Goal: Task Accomplishment & Management: Manage account settings

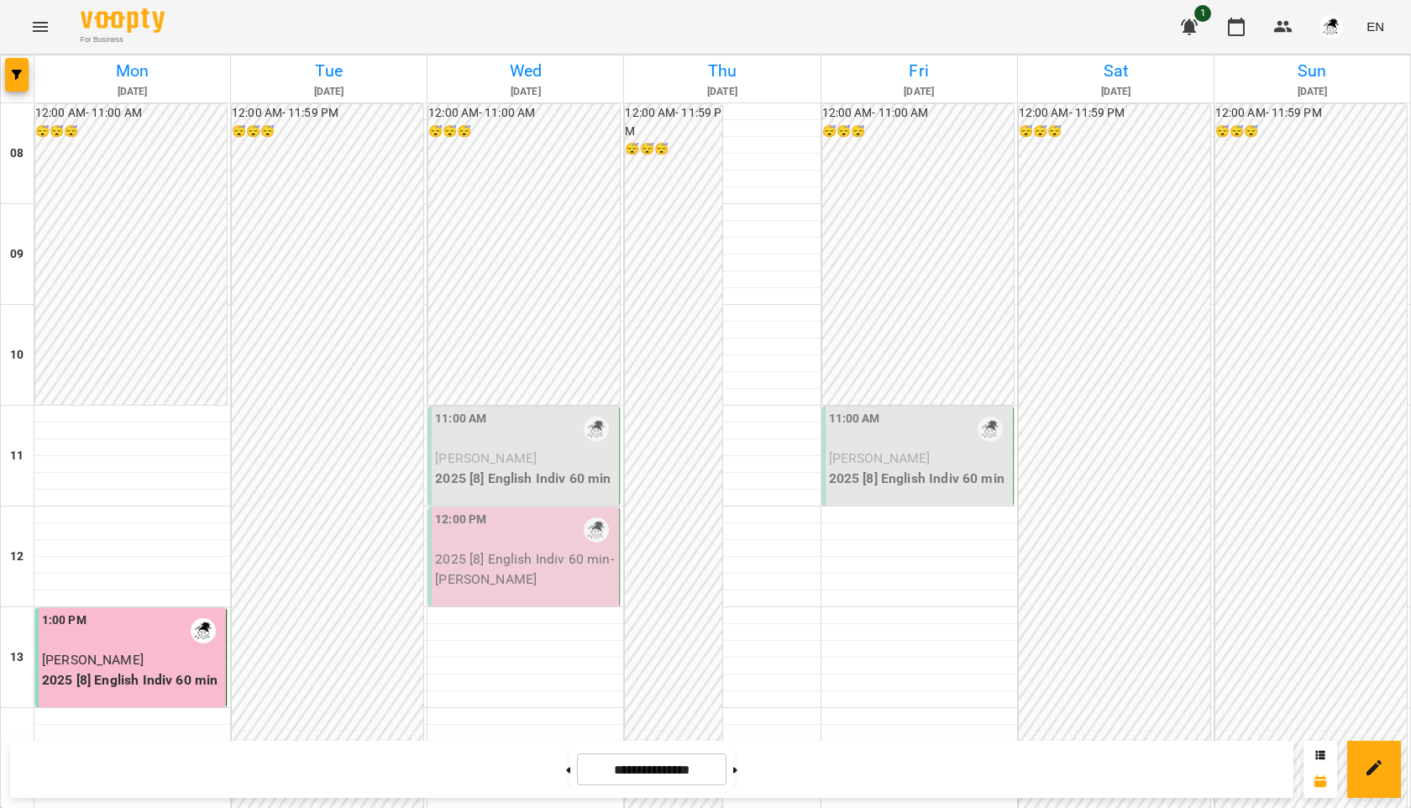
scroll to position [213, 0]
click at [505, 469] on p "2025 [8] English Indiv 60 min" at bounding box center [525, 479] width 181 height 20
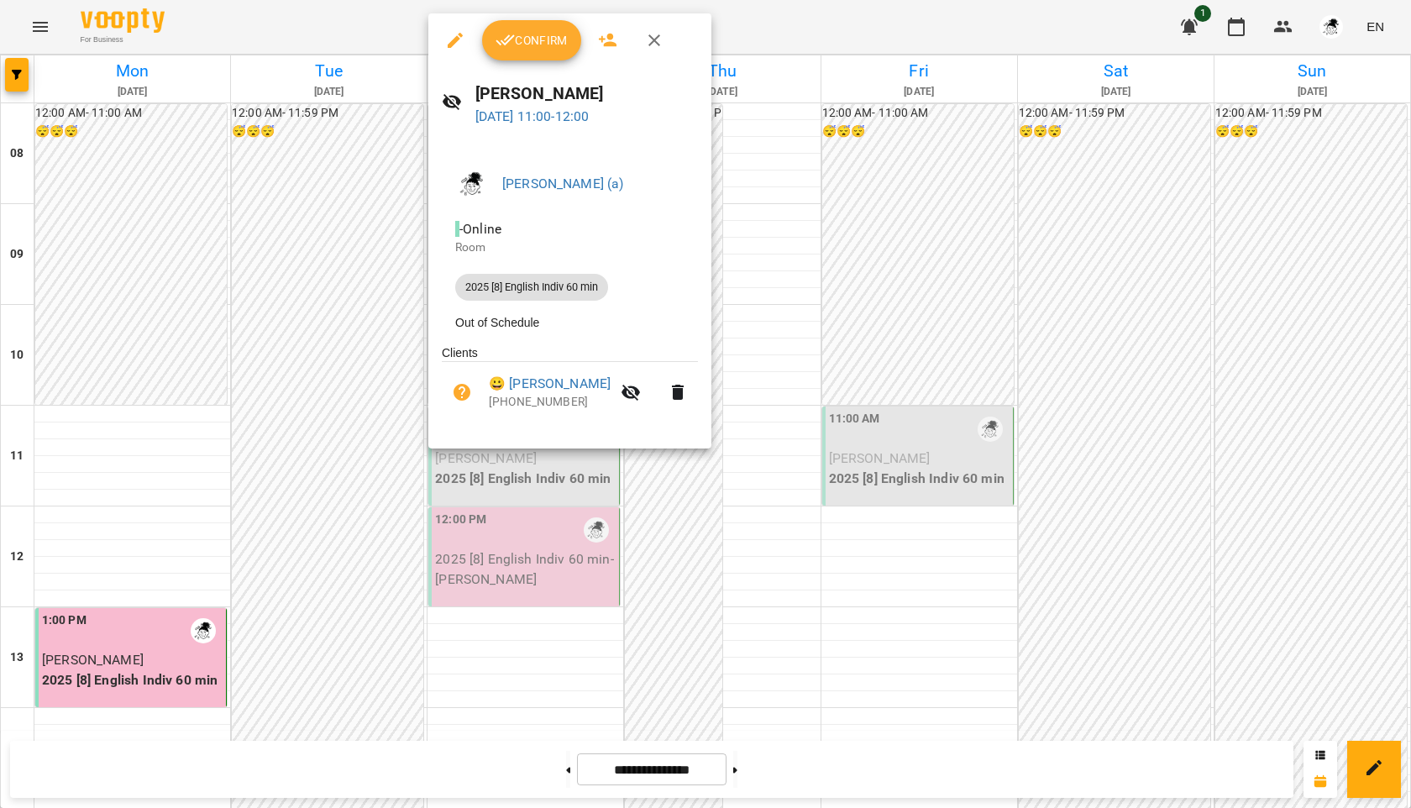
click at [548, 36] on span "Confirm" at bounding box center [532, 40] width 72 height 20
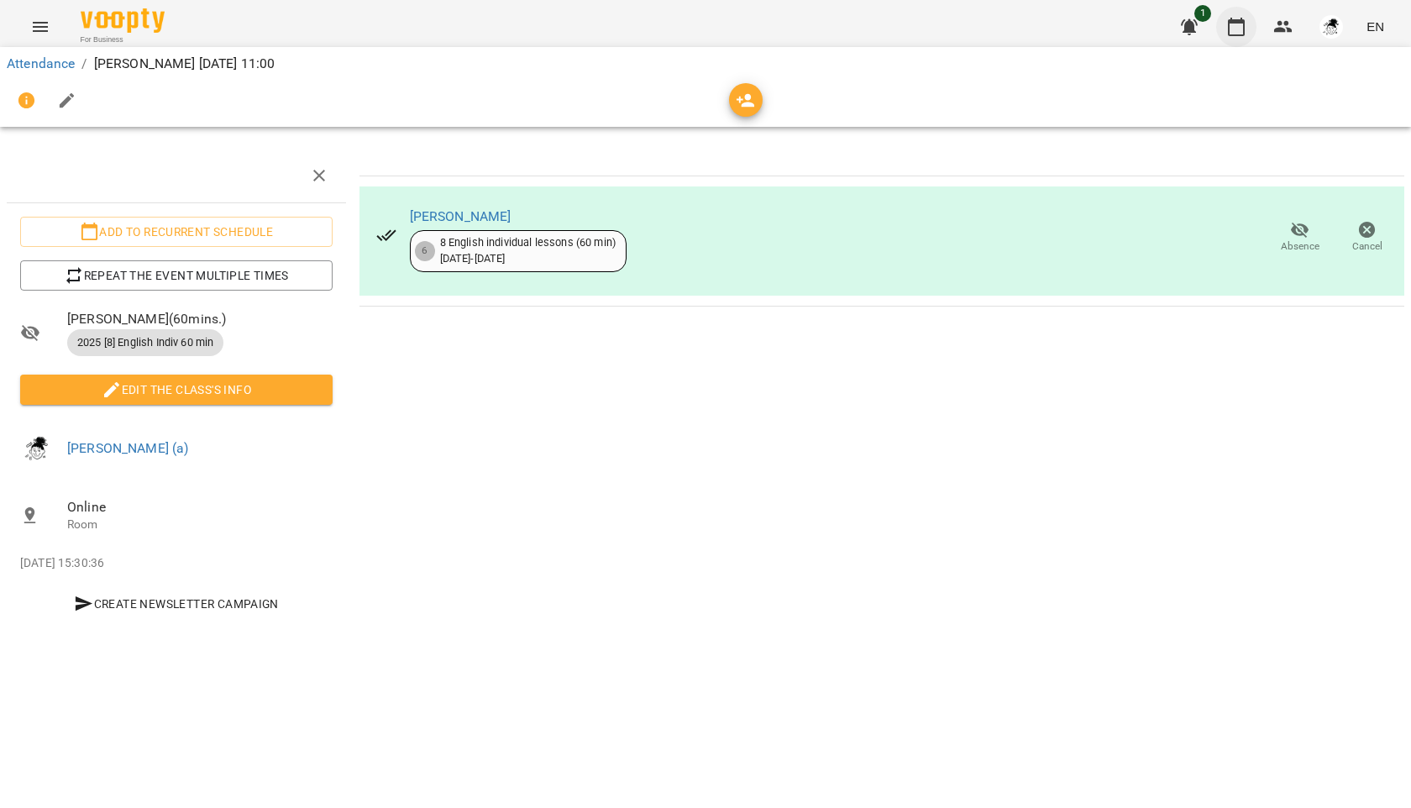
click at [1244, 22] on icon "button" at bounding box center [1236, 27] width 17 height 18
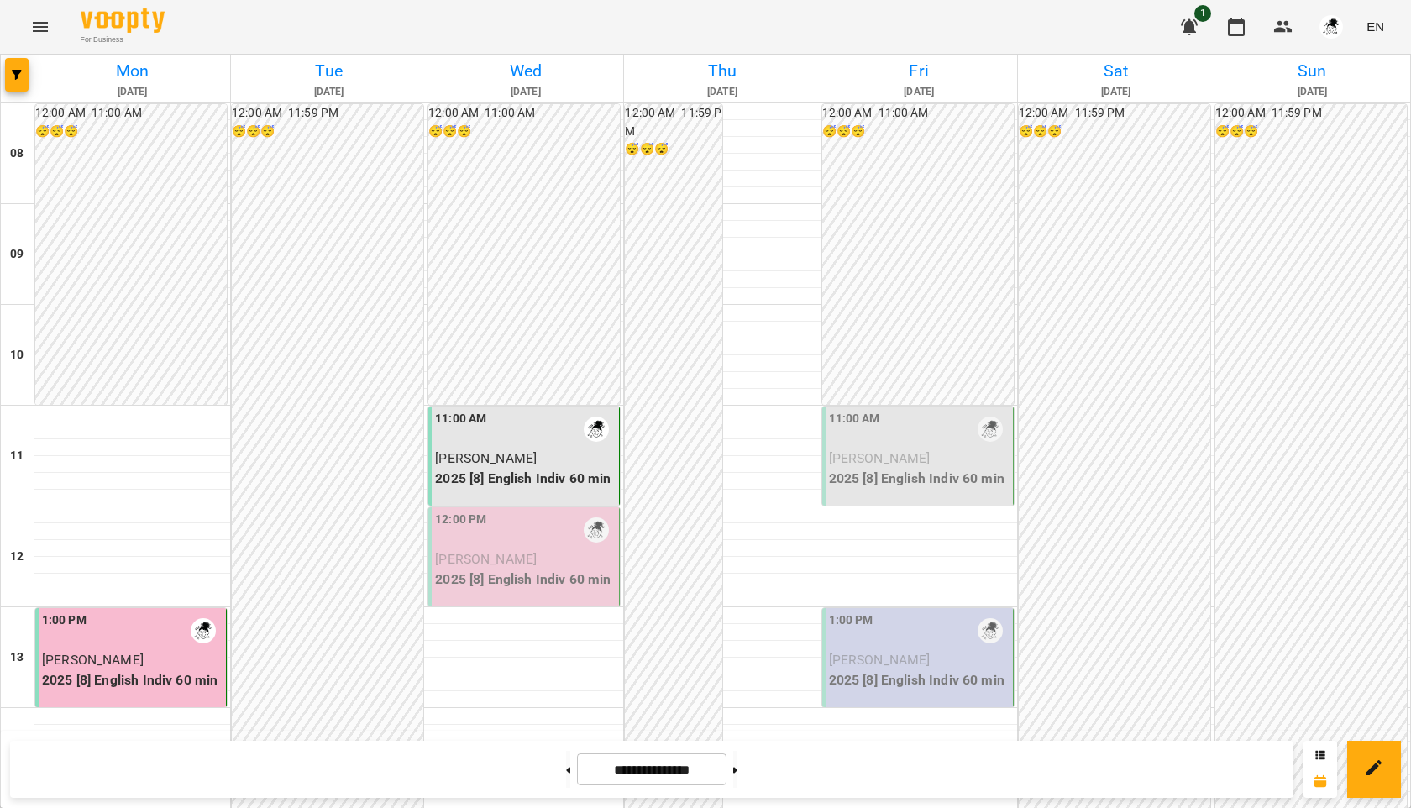
scroll to position [333, 0]
click at [505, 569] on p "2025 [8] English Indiv 60 min" at bounding box center [525, 579] width 181 height 20
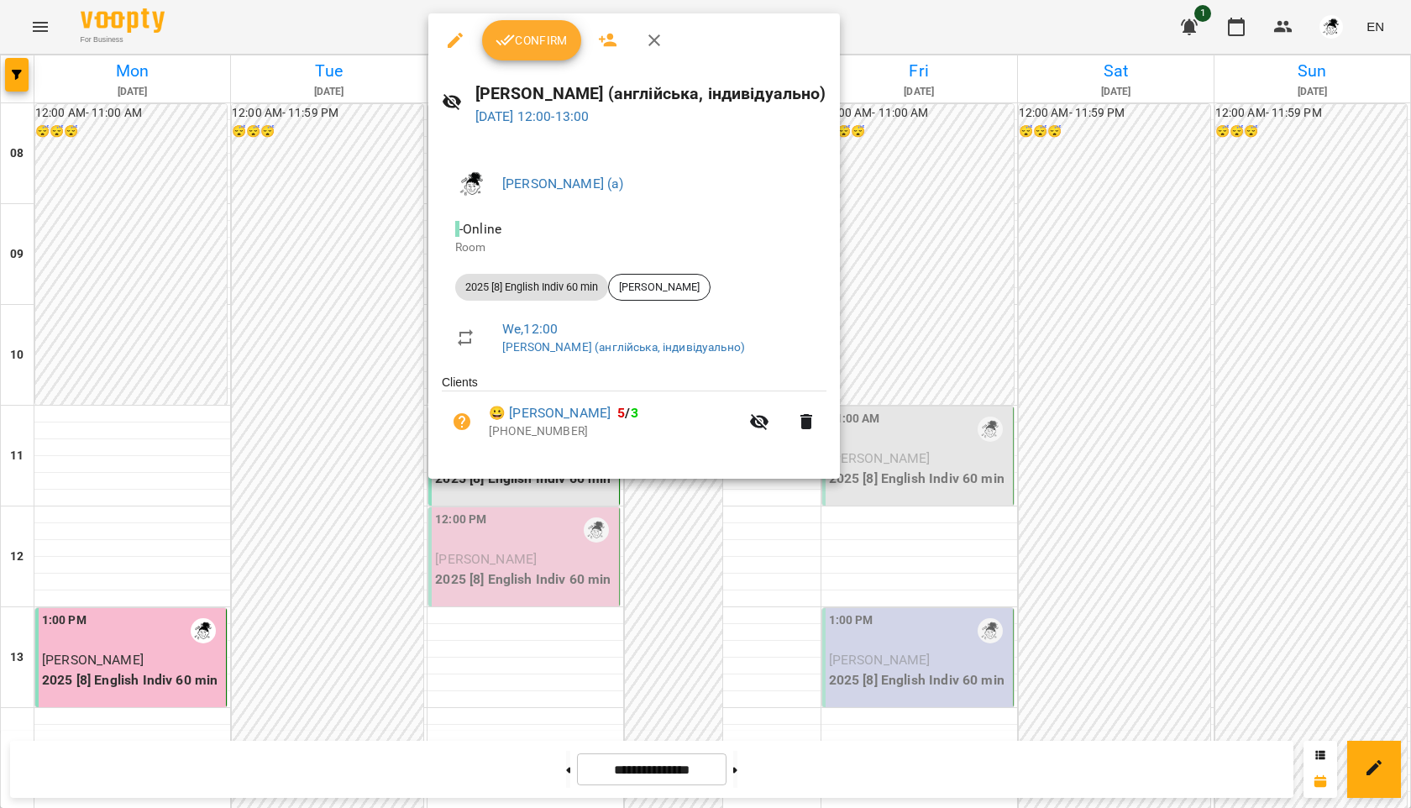
click at [522, 49] on span "Confirm" at bounding box center [532, 40] width 72 height 20
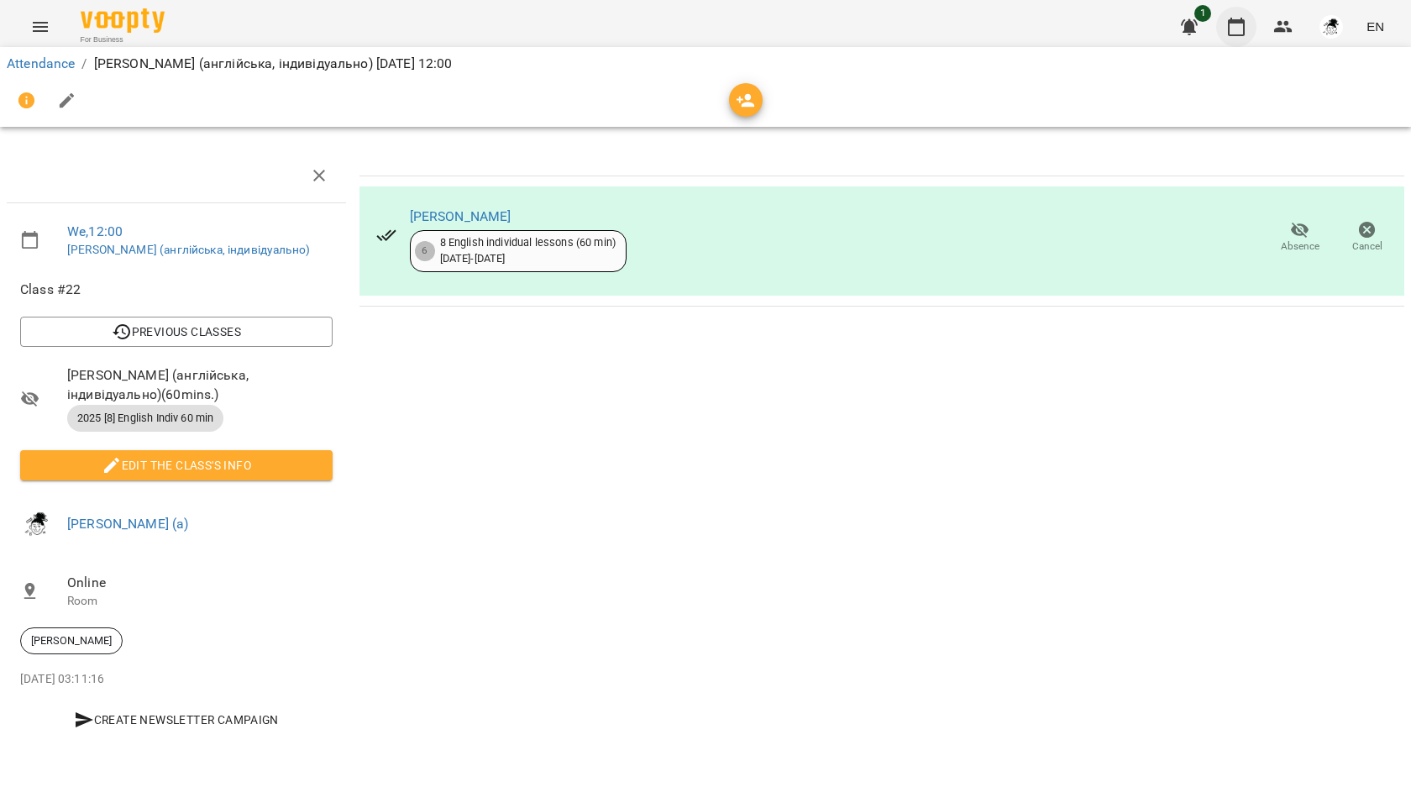
click at [1241, 32] on icon "button" at bounding box center [1236, 27] width 20 height 20
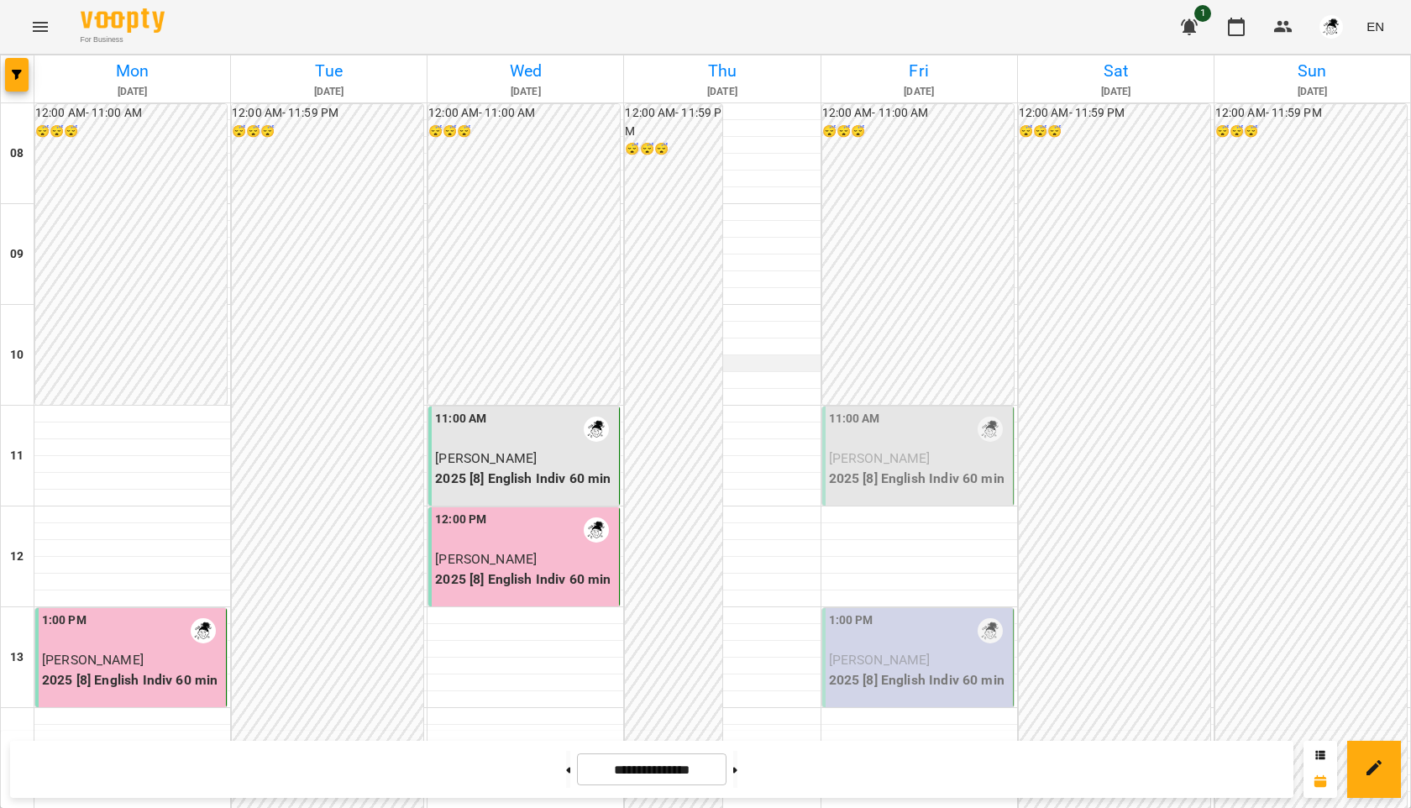
scroll to position [730, 0]
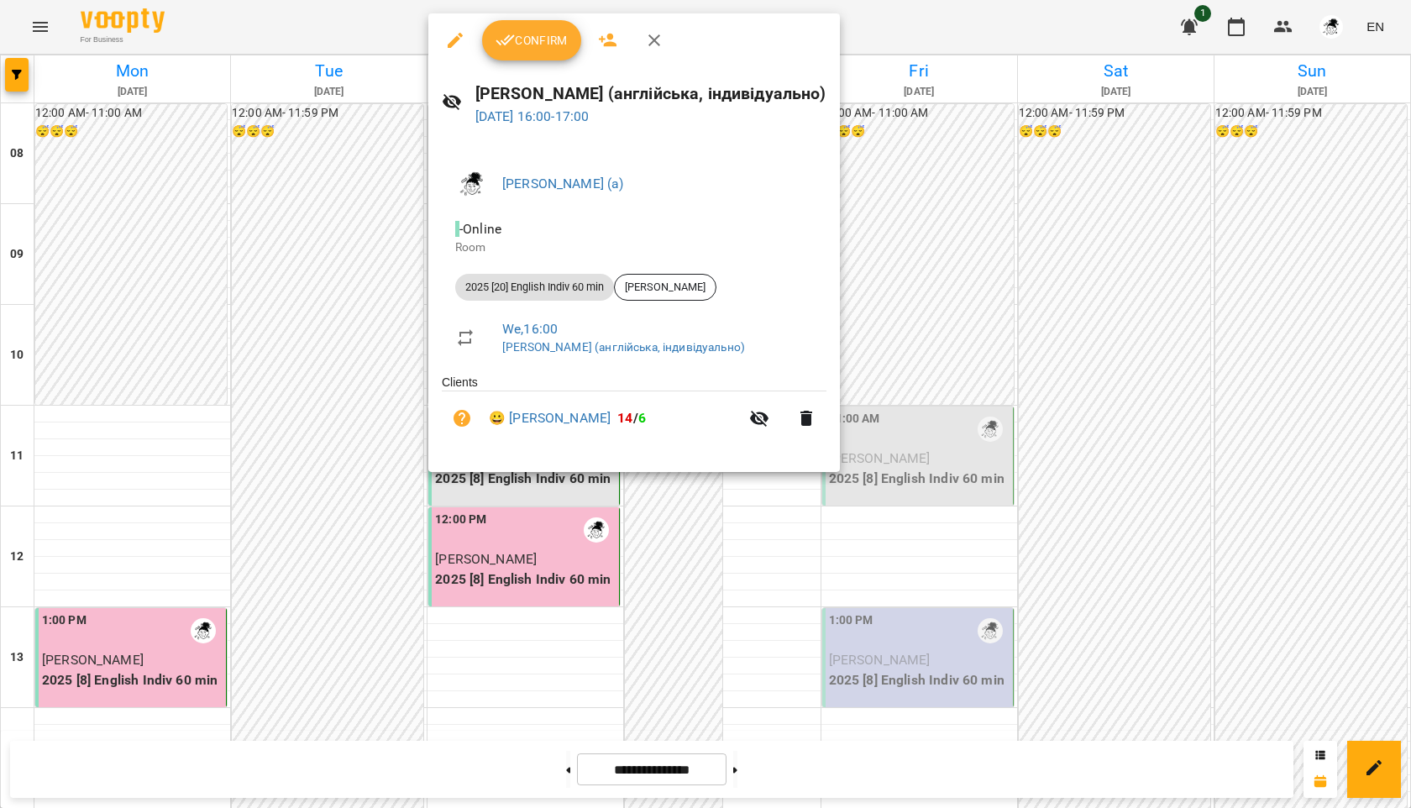
click at [535, 35] on span "Confirm" at bounding box center [532, 40] width 72 height 20
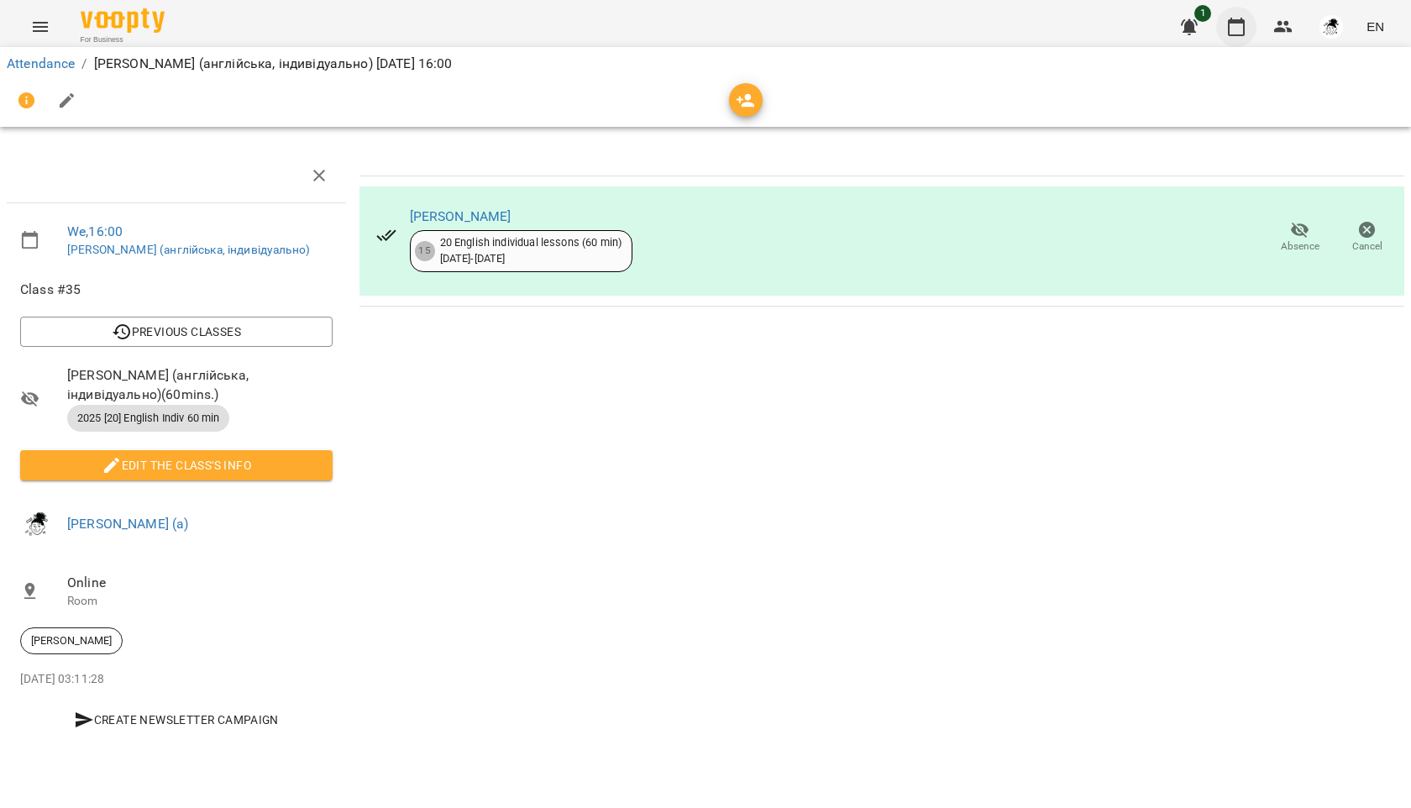
click at [1241, 27] on icon "button" at bounding box center [1236, 27] width 20 height 20
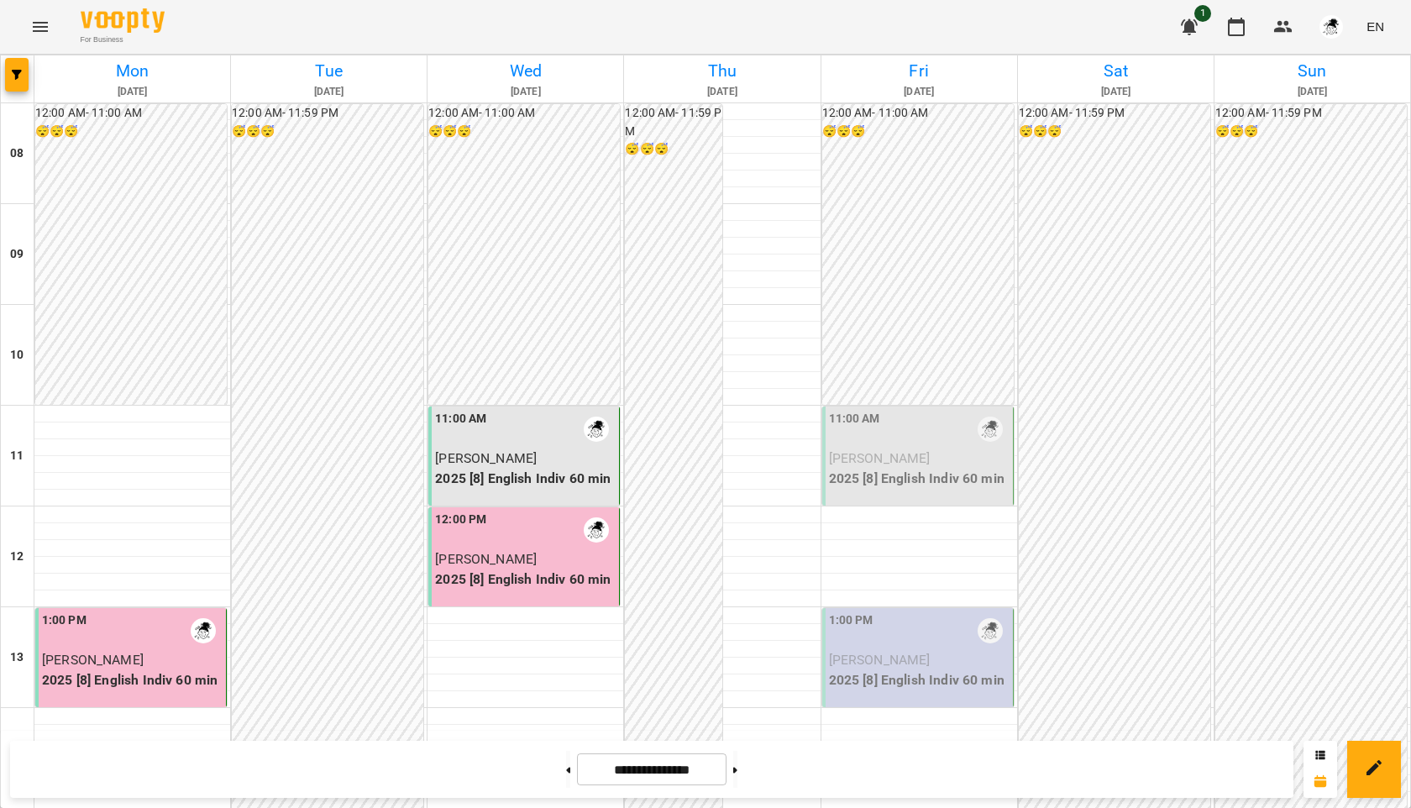
scroll to position [632, 0]
